Goal: Book appointment/travel/reservation

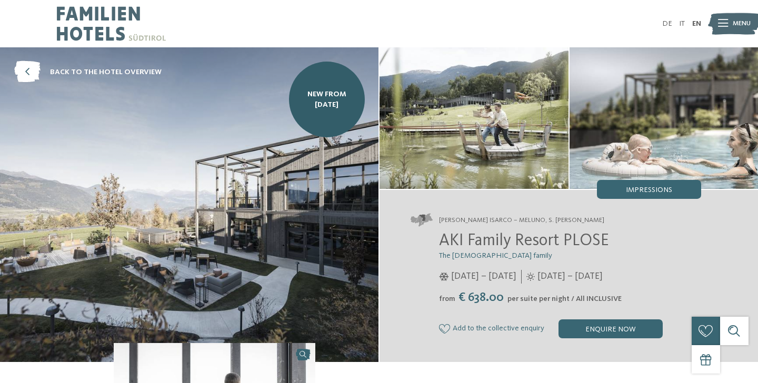
click at [91, 33] on img at bounding box center [111, 23] width 109 height 47
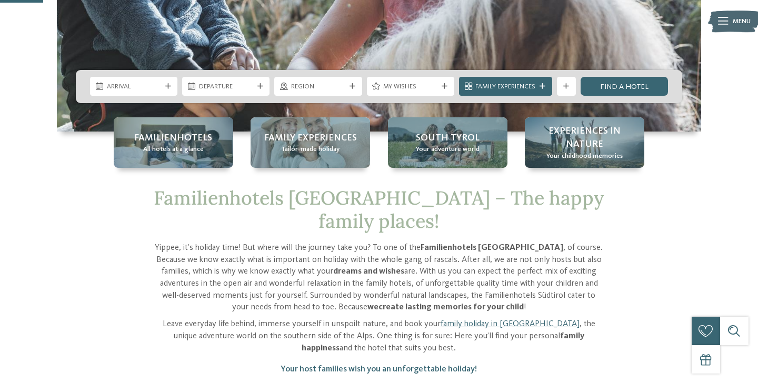
scroll to position [233, 0]
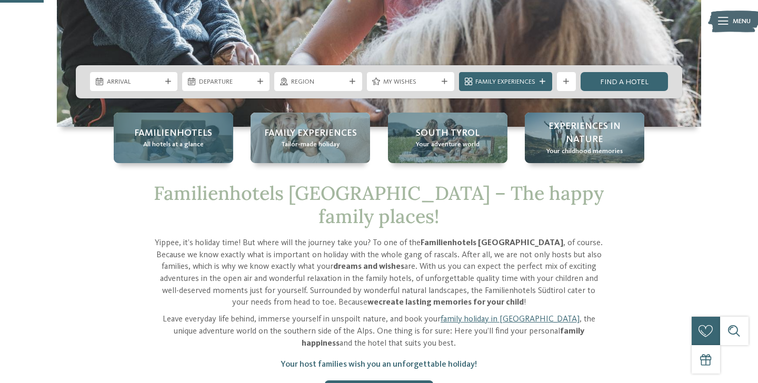
click at [195, 142] on span "All hotels at a glance" at bounding box center [173, 144] width 61 height 9
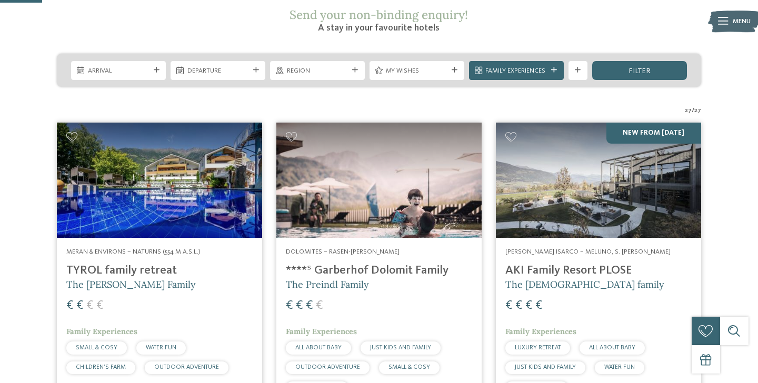
scroll to position [194, 0]
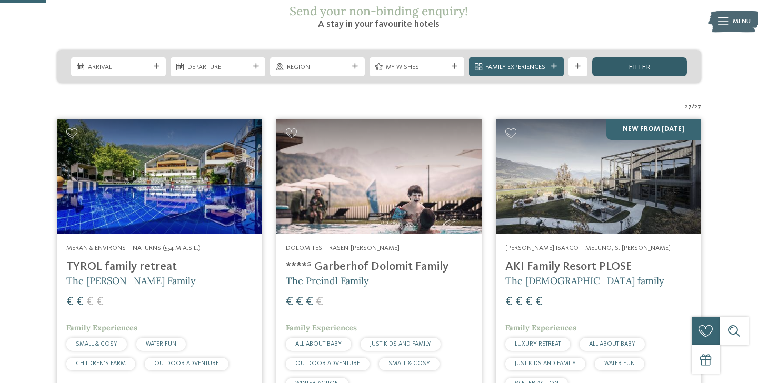
click at [629, 57] on div "filter" at bounding box center [639, 66] width 95 height 19
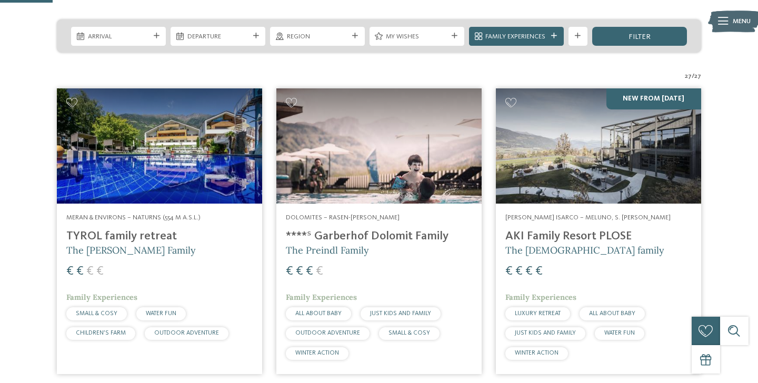
scroll to position [218, 0]
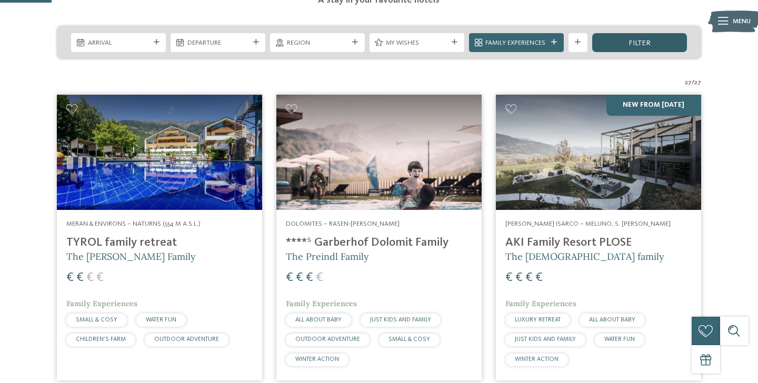
click at [627, 33] on div "filter" at bounding box center [639, 42] width 95 height 19
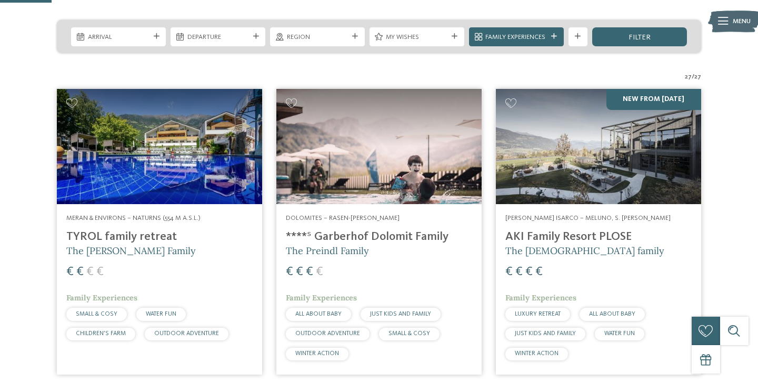
scroll to position [224, 0]
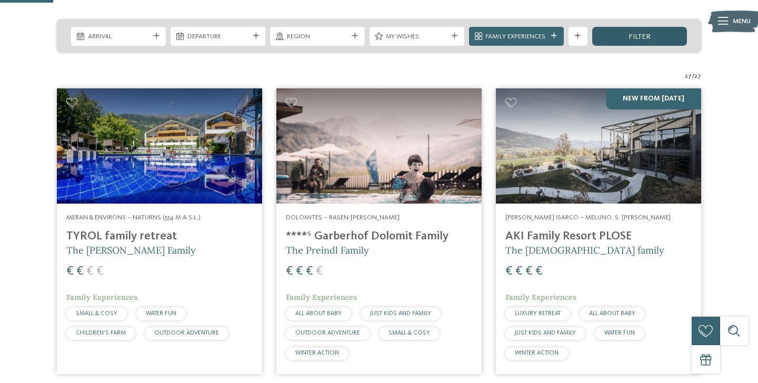
click at [633, 27] on div "filter" at bounding box center [639, 36] width 95 height 19
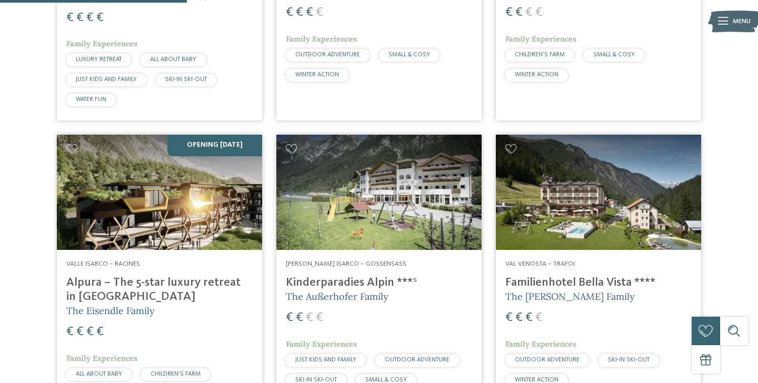
scroll to position [790, 0]
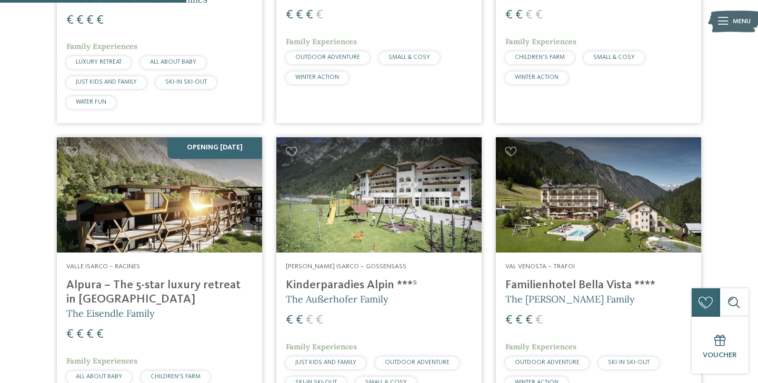
click at [161, 198] on img at bounding box center [159, 194] width 205 height 115
